Goal: Transaction & Acquisition: Purchase product/service

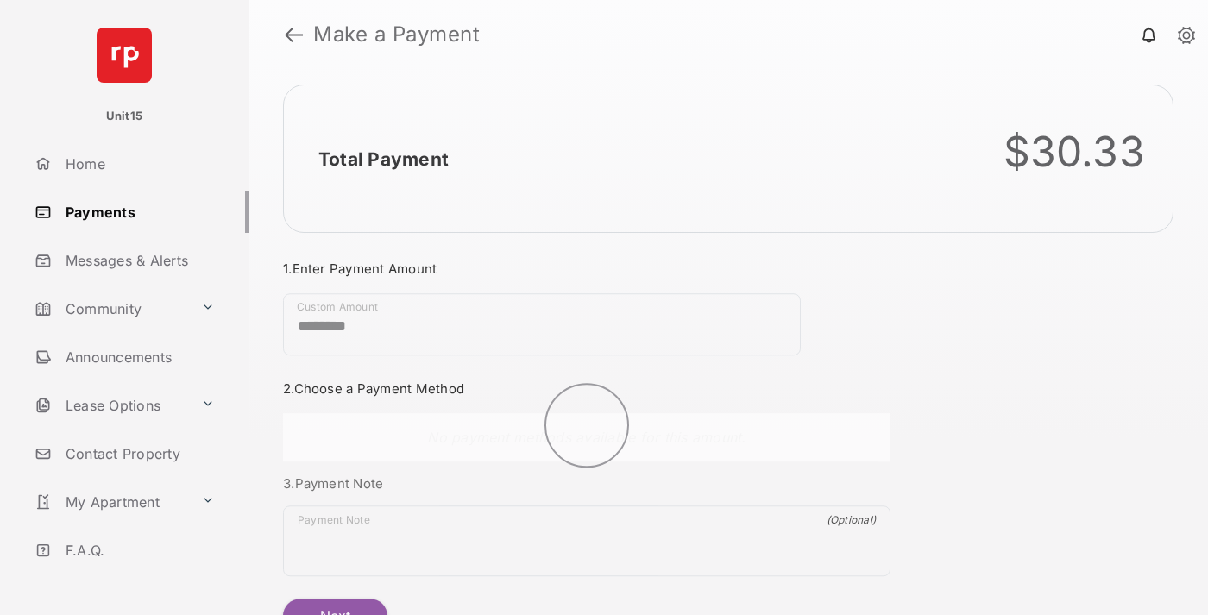
scroll to position [93, 0]
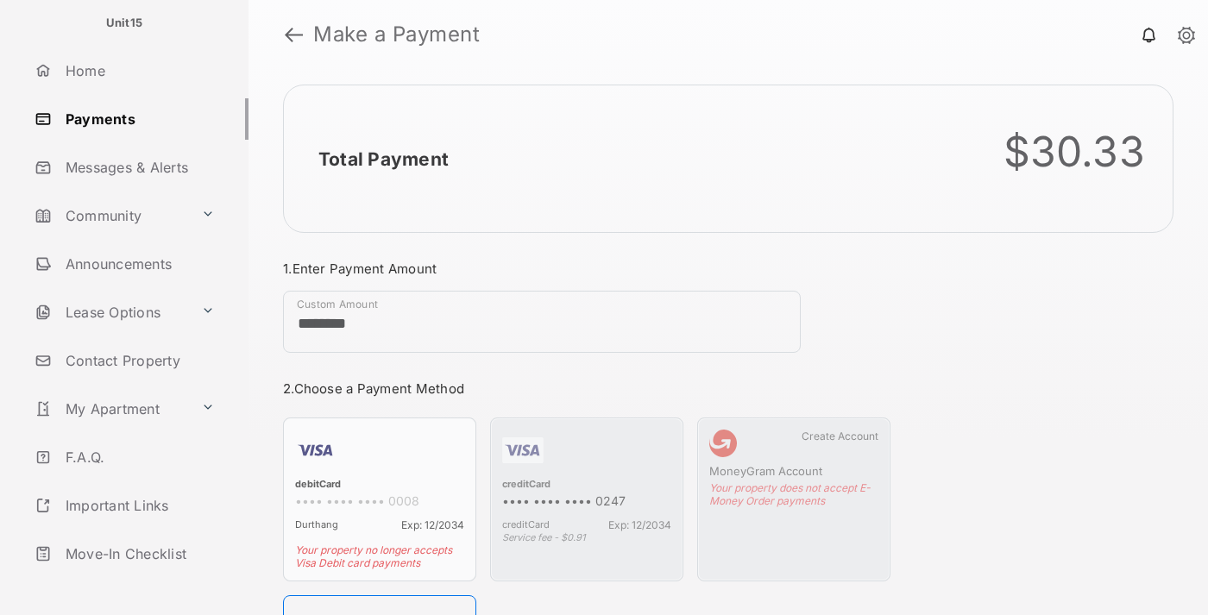
click at [135, 582] on link "Logout" at bounding box center [138, 602] width 221 height 41
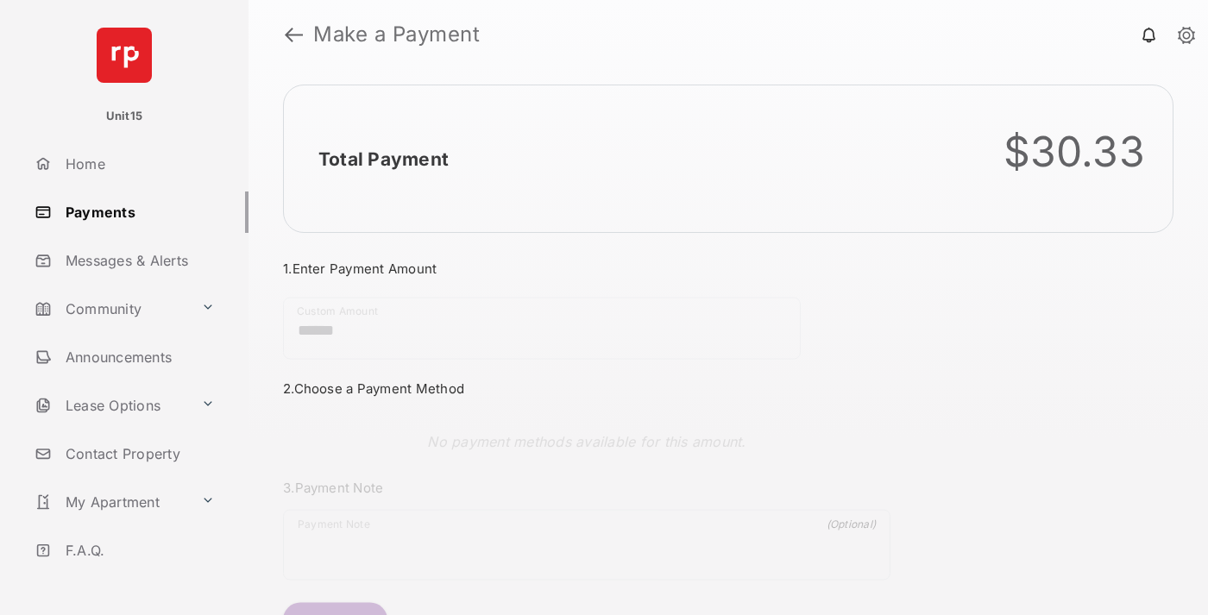
scroll to position [93, 0]
